Goal: Task Accomplishment & Management: Manage account settings

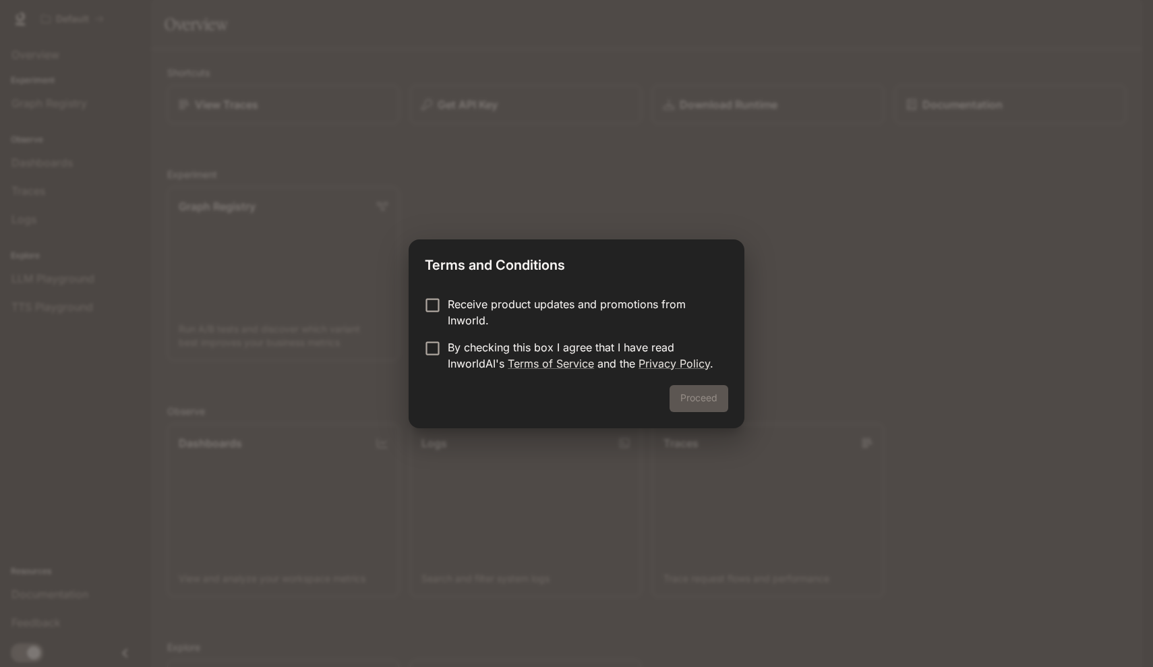
click at [529, 299] on p "Receive product updates and promotions from Inworld." at bounding box center [583, 312] width 270 height 32
click at [730, 397] on div "Proceed" at bounding box center [577, 406] width 336 height 43
click at [714, 398] on button "Proceed" at bounding box center [699, 398] width 59 height 27
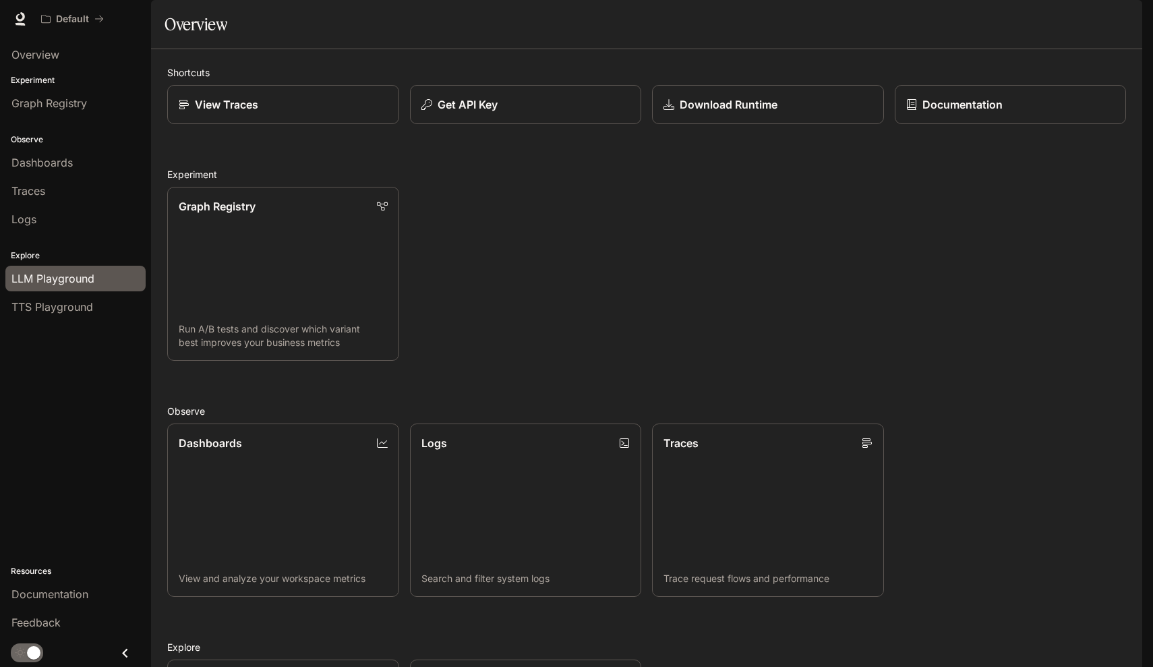
click at [77, 279] on span "LLM Playground" at bounding box center [52, 278] width 83 height 16
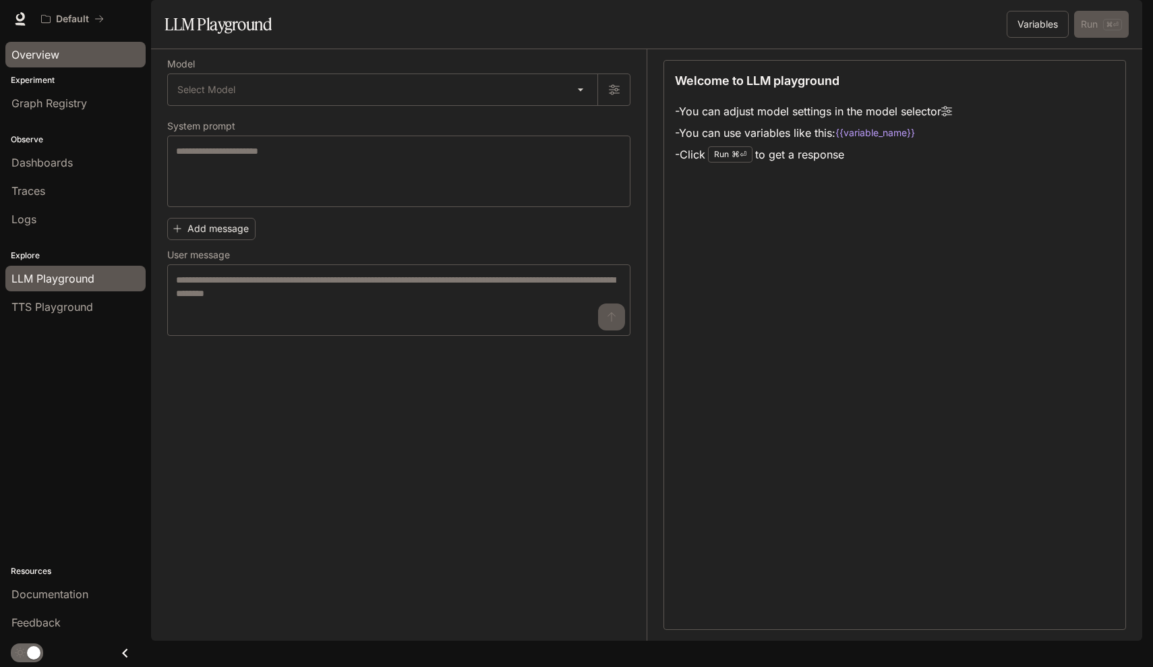
click at [78, 57] on div "Overview" at bounding box center [75, 55] width 128 height 16
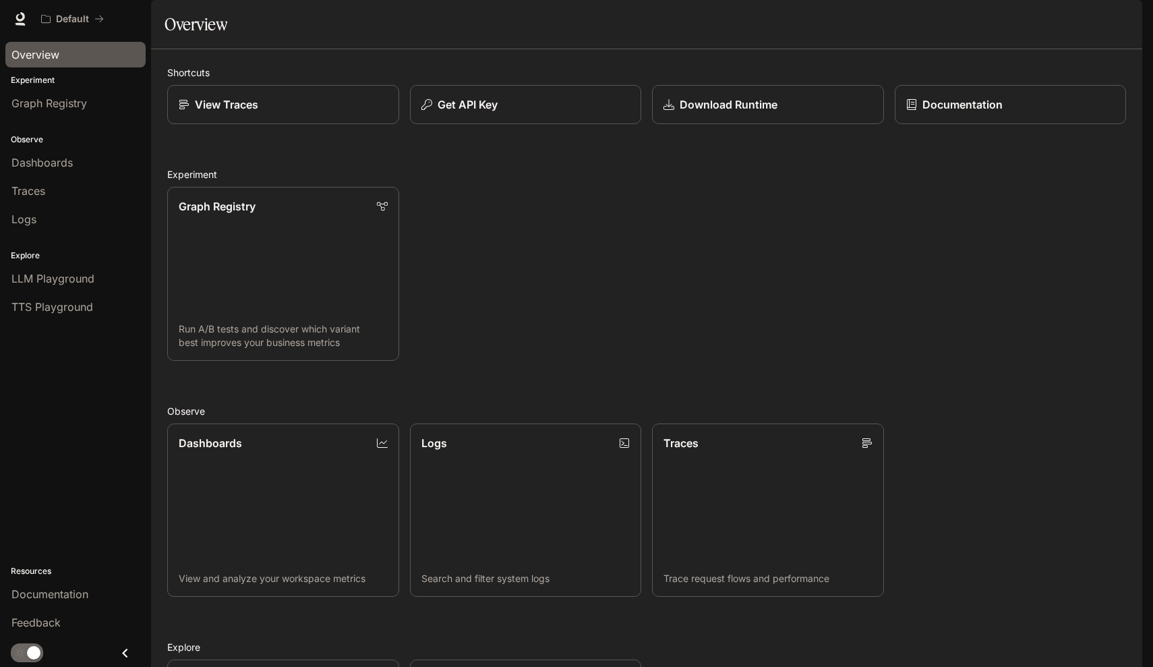
click at [1134, 24] on button "button" at bounding box center [1123, 18] width 27 height 27
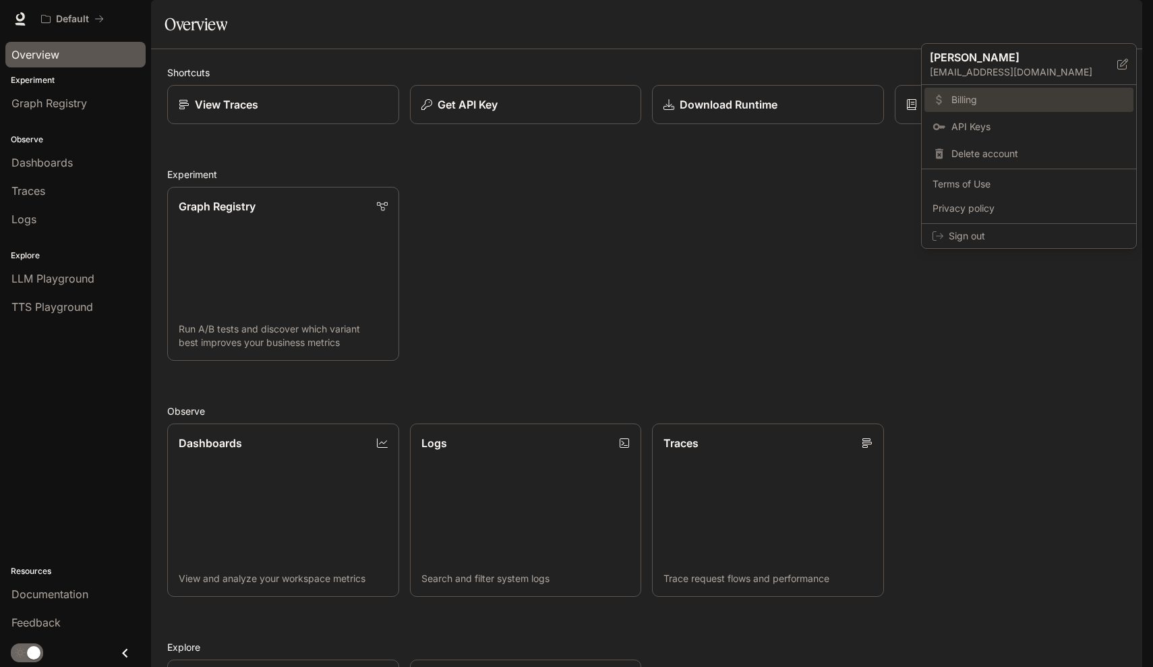
click at [993, 93] on span "Billing" at bounding box center [1038, 99] width 174 height 13
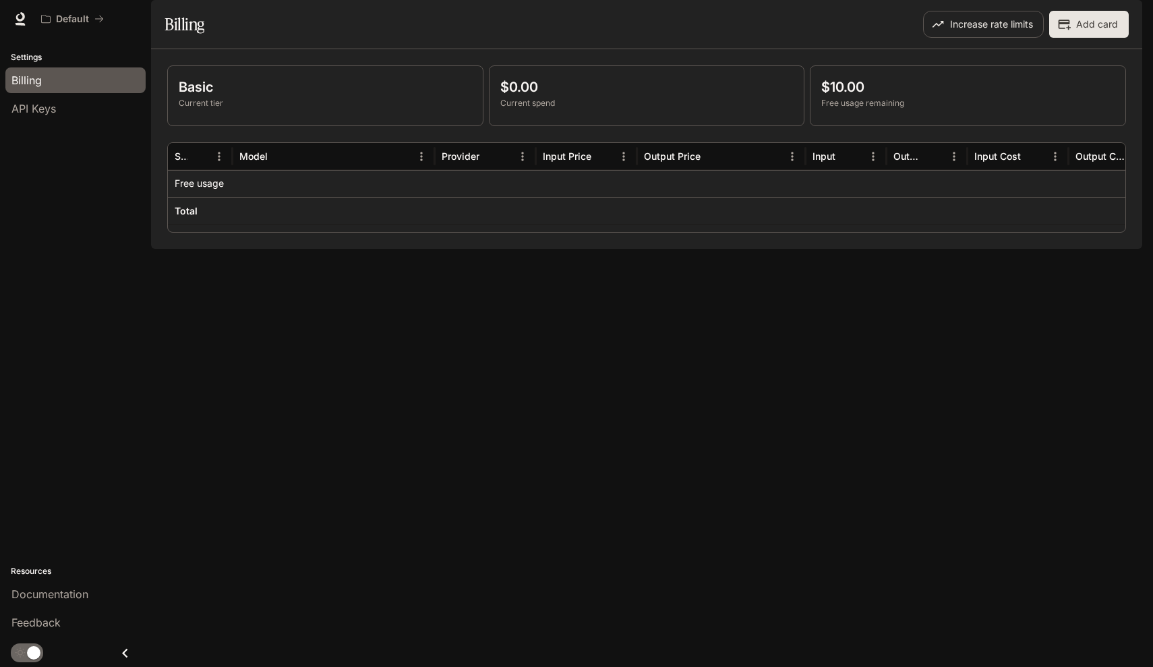
click at [433, 97] on p "Basic" at bounding box center [325, 87] width 293 height 20
click at [867, 97] on p "$10.00" at bounding box center [967, 87] width 293 height 20
click at [809, 111] on div "Basic Current tier $0.00 Current spend $10.00 Free usage remaining" at bounding box center [646, 95] width 959 height 61
click at [825, 97] on p "$10.00" at bounding box center [967, 87] width 293 height 20
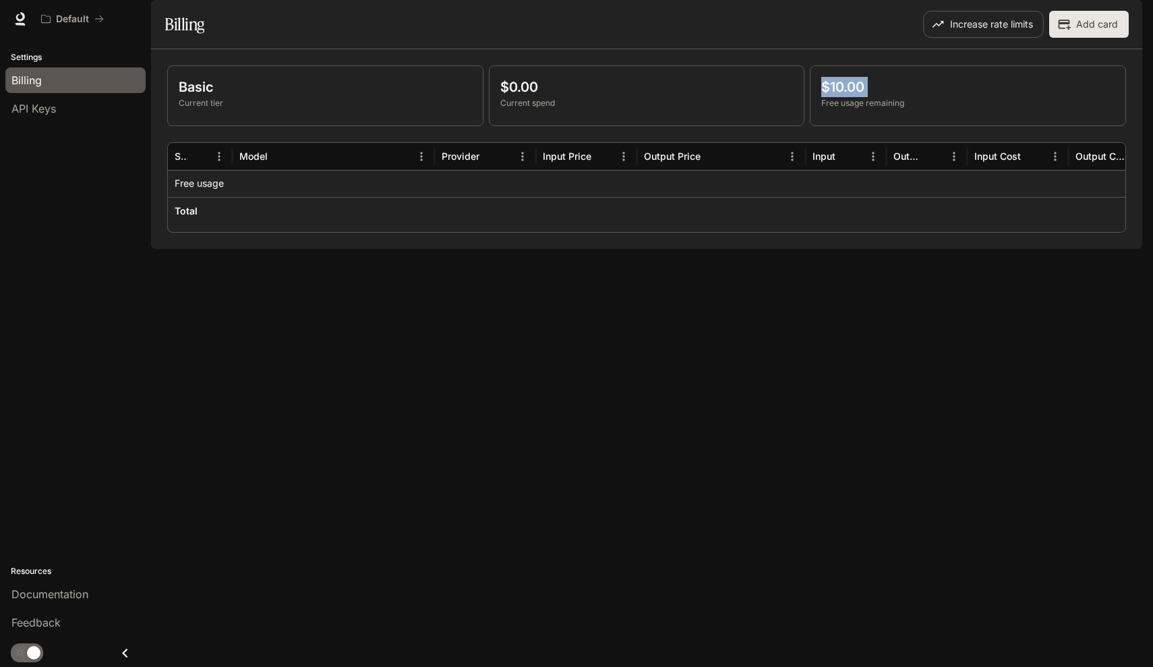
click at [825, 97] on p "$10.00" at bounding box center [967, 87] width 293 height 20
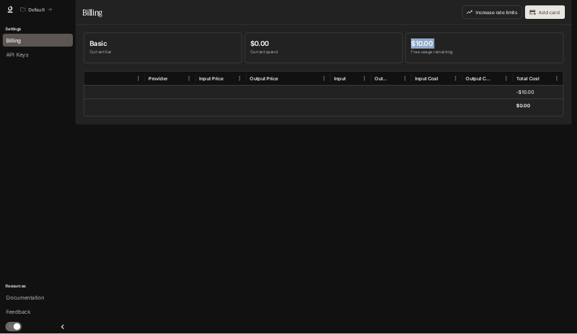
scroll to position [0, 146]
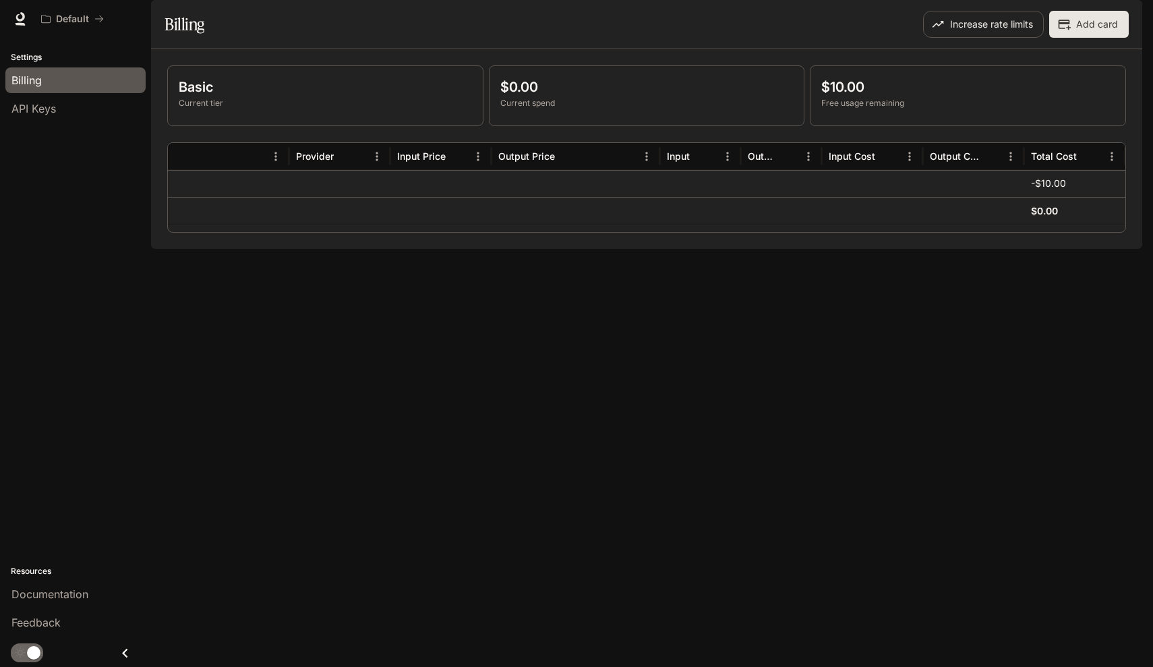
click at [666, 197] on div at bounding box center [700, 183] width 81 height 27
click at [1019, 38] on button "Increase rate limits" at bounding box center [983, 24] width 121 height 27
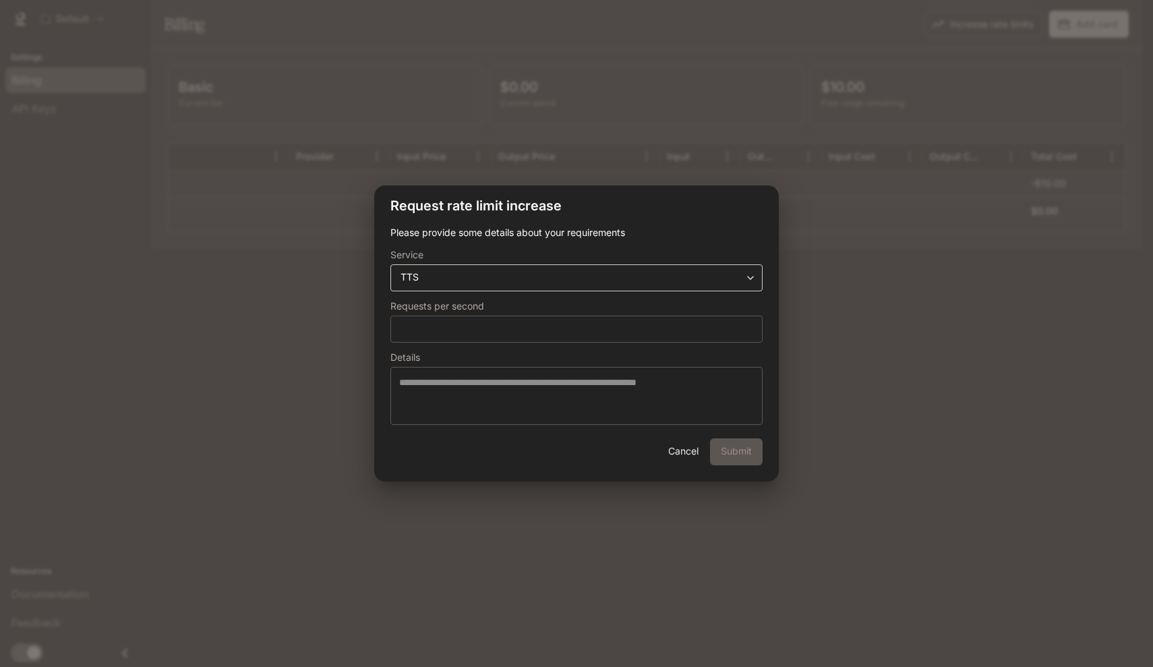
click at [609, 282] on body "**********" at bounding box center [576, 333] width 1153 height 667
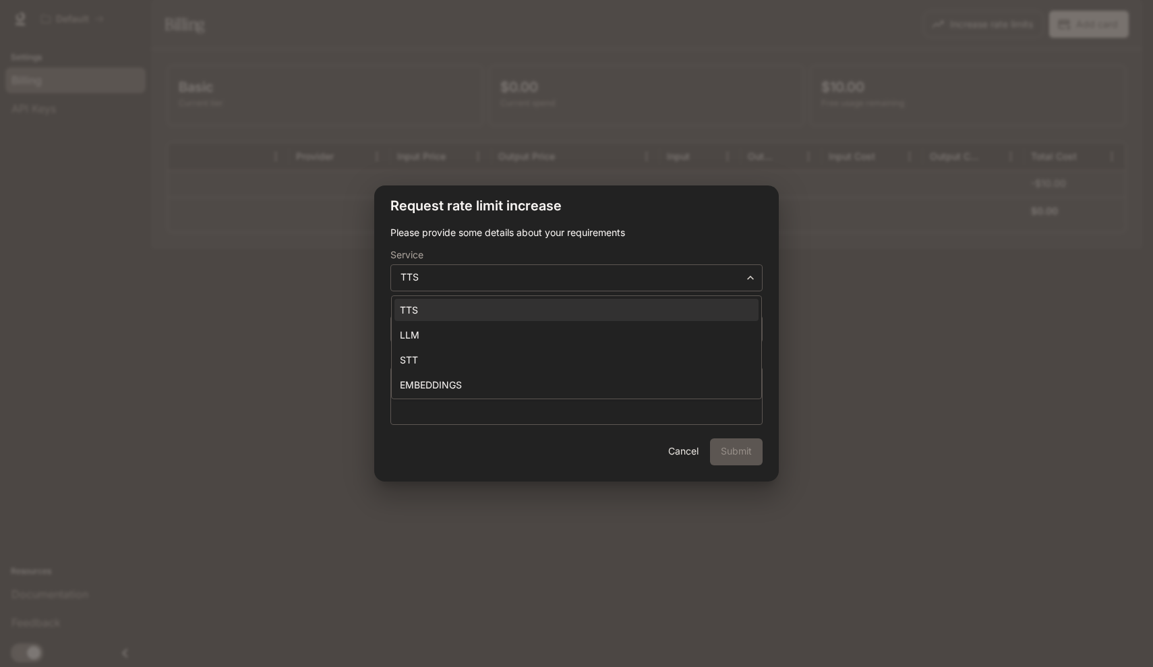
click at [623, 268] on div at bounding box center [576, 333] width 1153 height 667
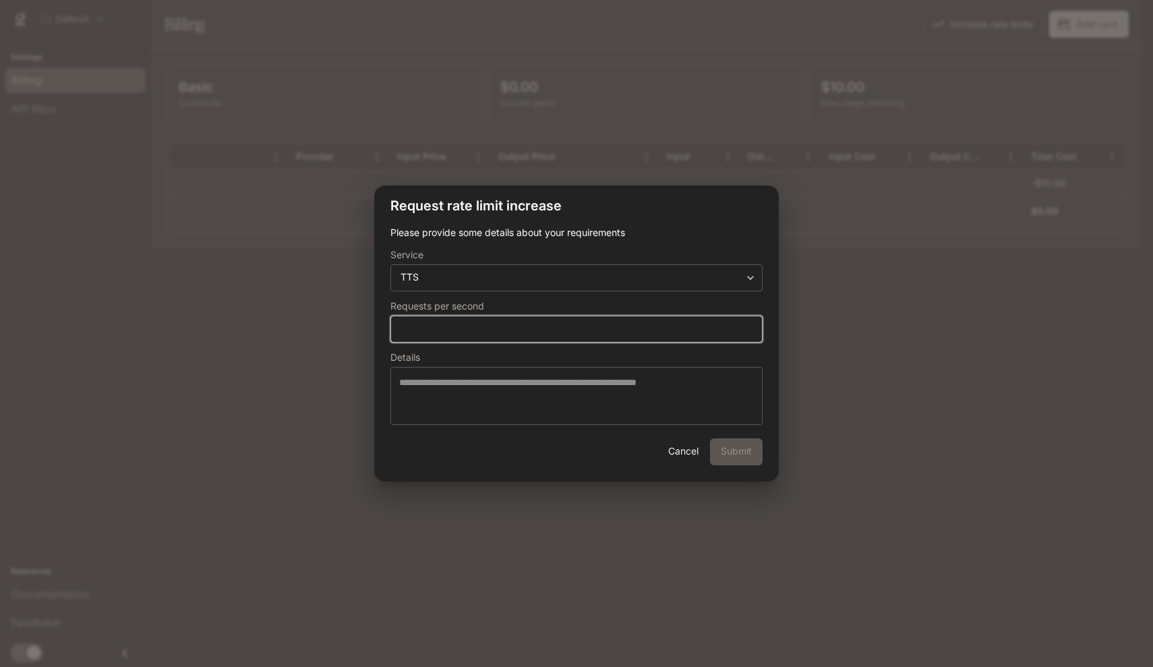
click at [587, 334] on input "*" at bounding box center [576, 328] width 371 height 13
type input "*"
click at [752, 325] on input "*" at bounding box center [576, 328] width 371 height 13
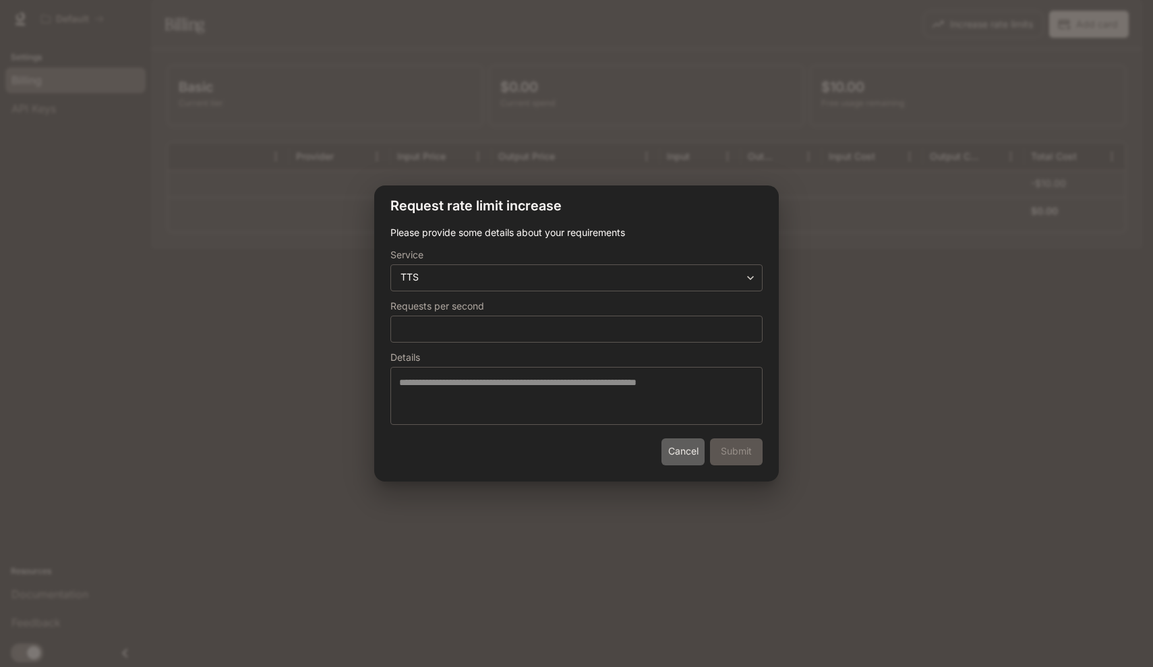
click at [688, 453] on button "Cancel" at bounding box center [682, 451] width 43 height 27
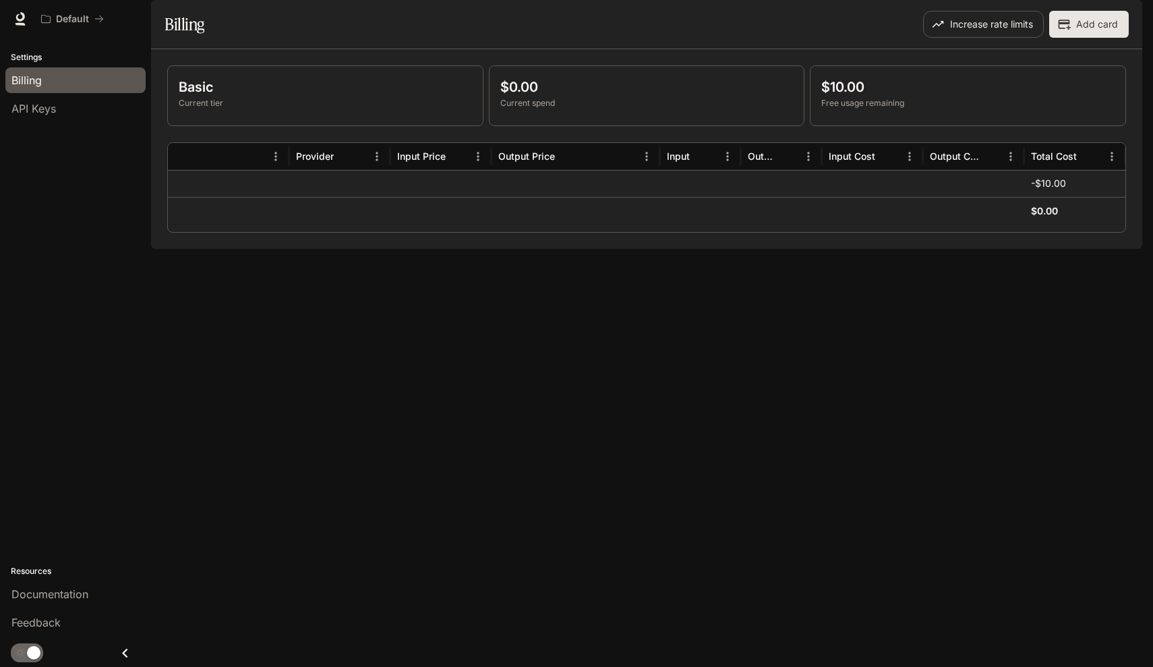
click at [585, 111] on div "$0.00 Current spend" at bounding box center [647, 95] width 315 height 59
click at [96, 107] on div "API Keys" at bounding box center [75, 108] width 128 height 16
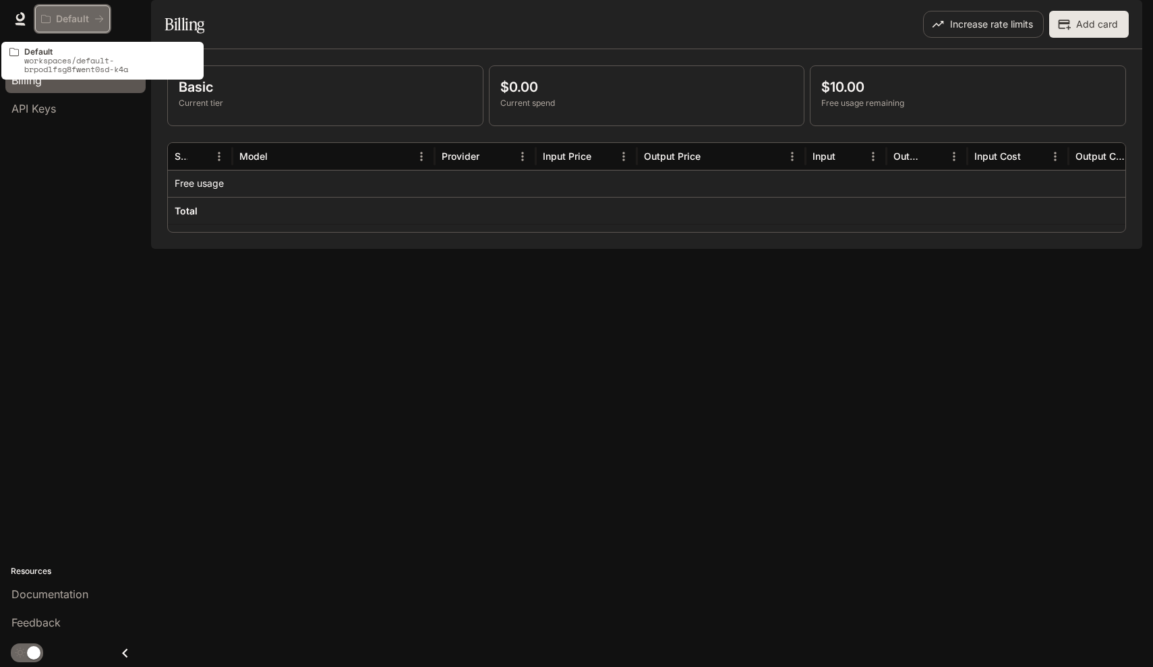
click at [50, 21] on icon "All workspaces" at bounding box center [45, 18] width 9 height 9
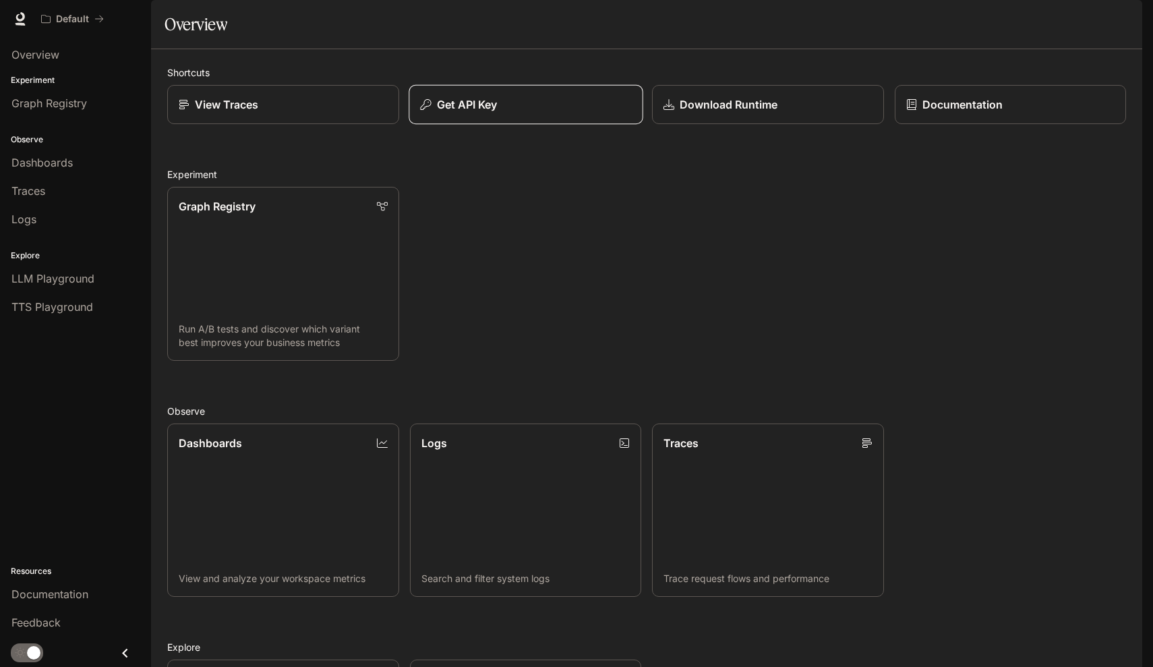
click at [539, 125] on button "Get API Key" at bounding box center [526, 105] width 234 height 40
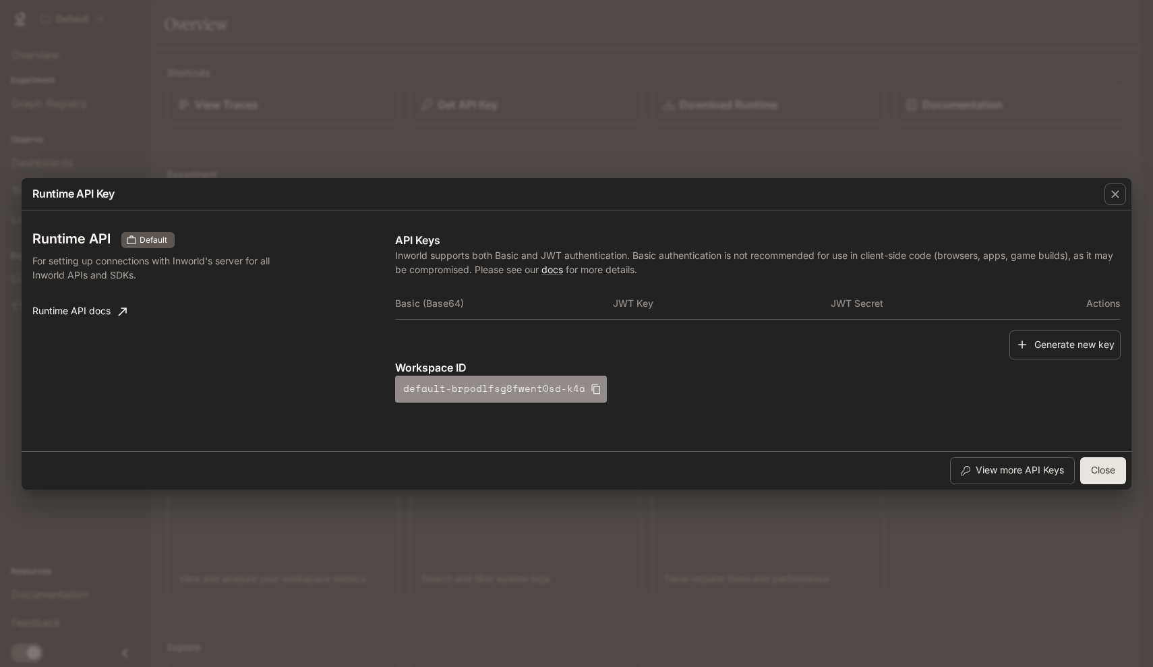
click at [591, 386] on icon "button" at bounding box center [595, 389] width 9 height 10
click at [1037, 352] on button "Generate new key" at bounding box center [1064, 344] width 111 height 29
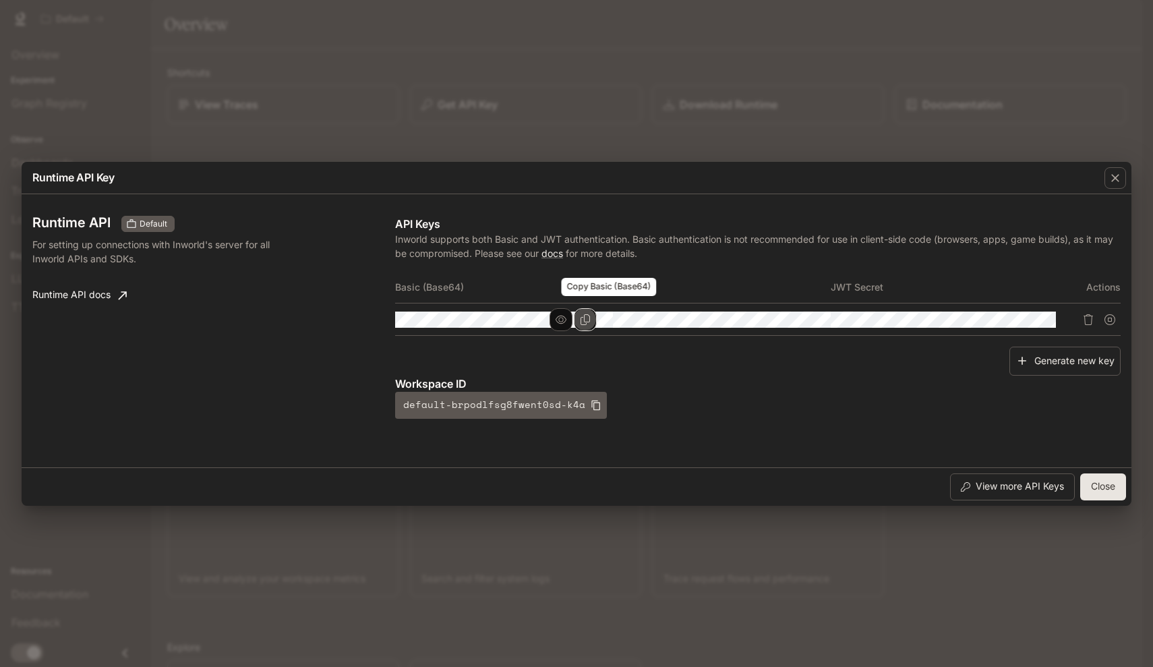
click at [591, 318] on icon "Copy Basic (Base64)" at bounding box center [585, 319] width 11 height 11
click at [808, 317] on icon "Copy Key" at bounding box center [803, 319] width 11 height 11
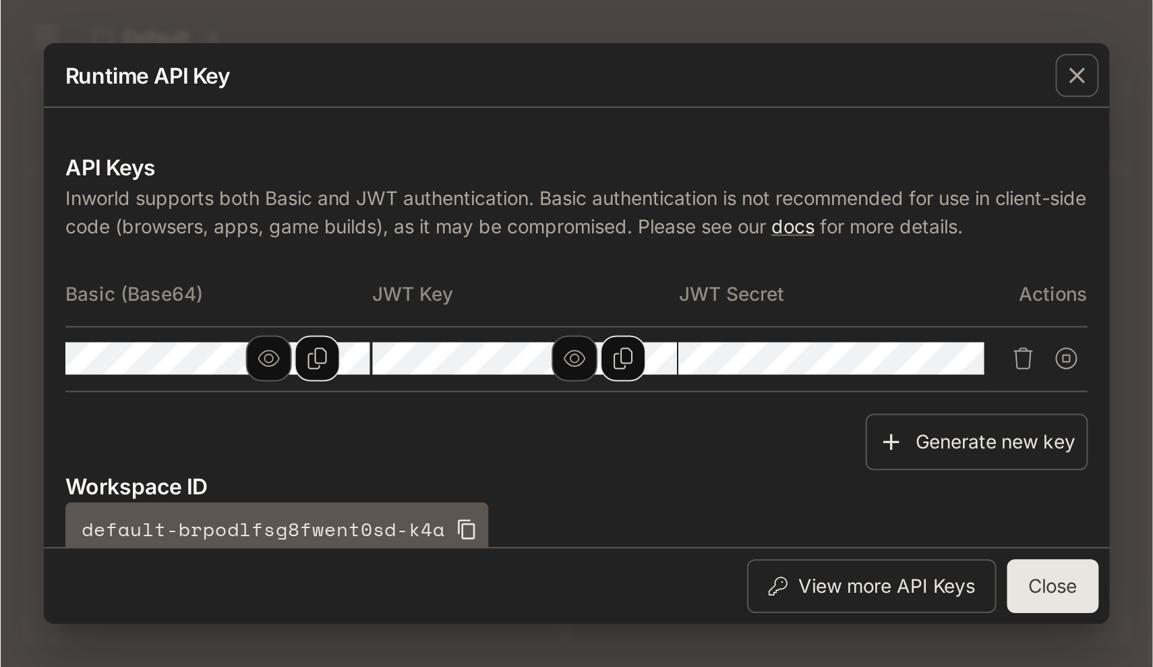
scroll to position [121, 0]
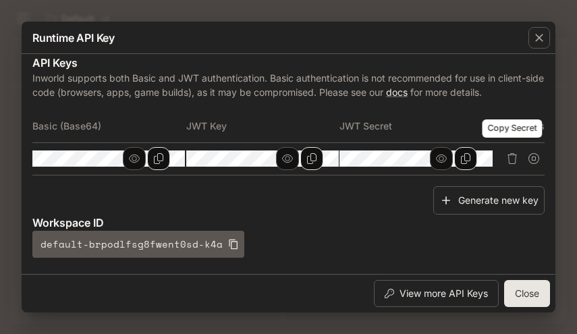
click at [477, 150] on button "Copy Secret" at bounding box center [465, 158] width 23 height 23
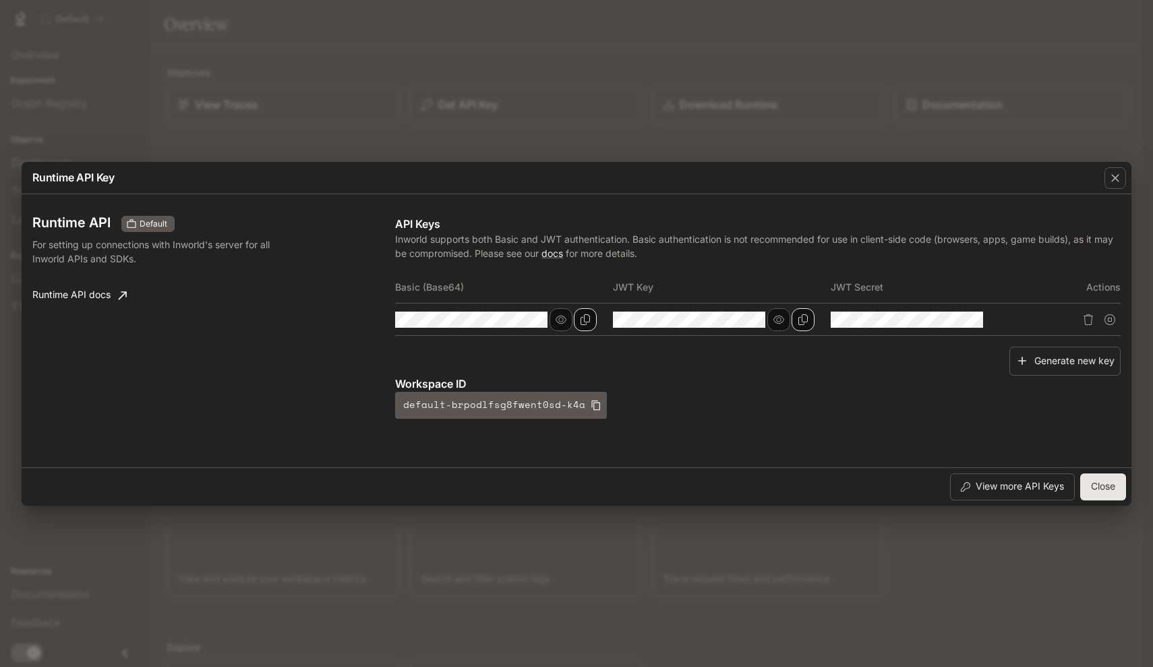
scroll to position [0, 0]
click at [1092, 490] on button "Close" at bounding box center [1103, 486] width 46 height 27
